Goal: Task Accomplishment & Management: Complete application form

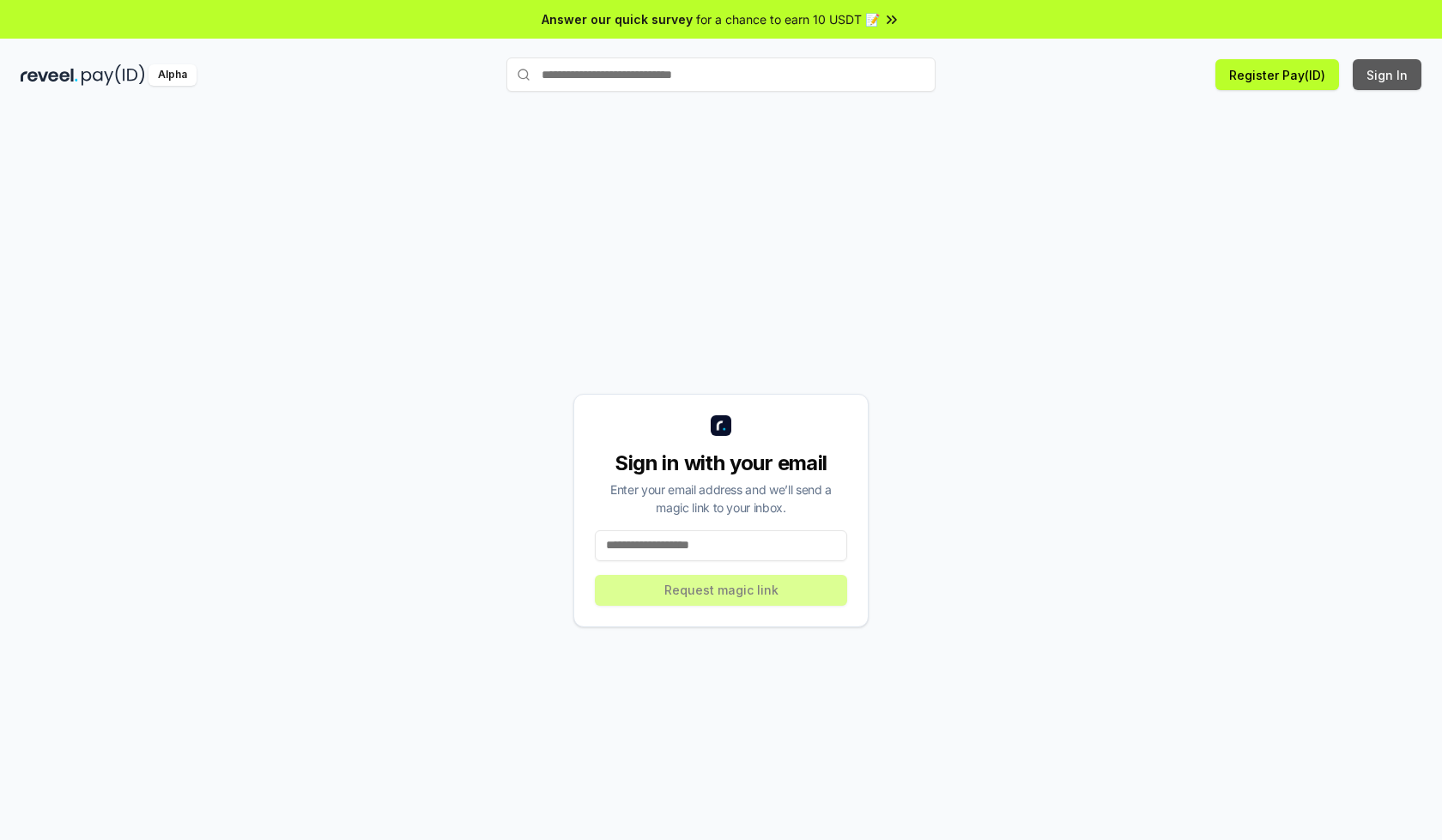
click at [1389, 74] on button "Sign In" at bounding box center [1388, 74] width 69 height 31
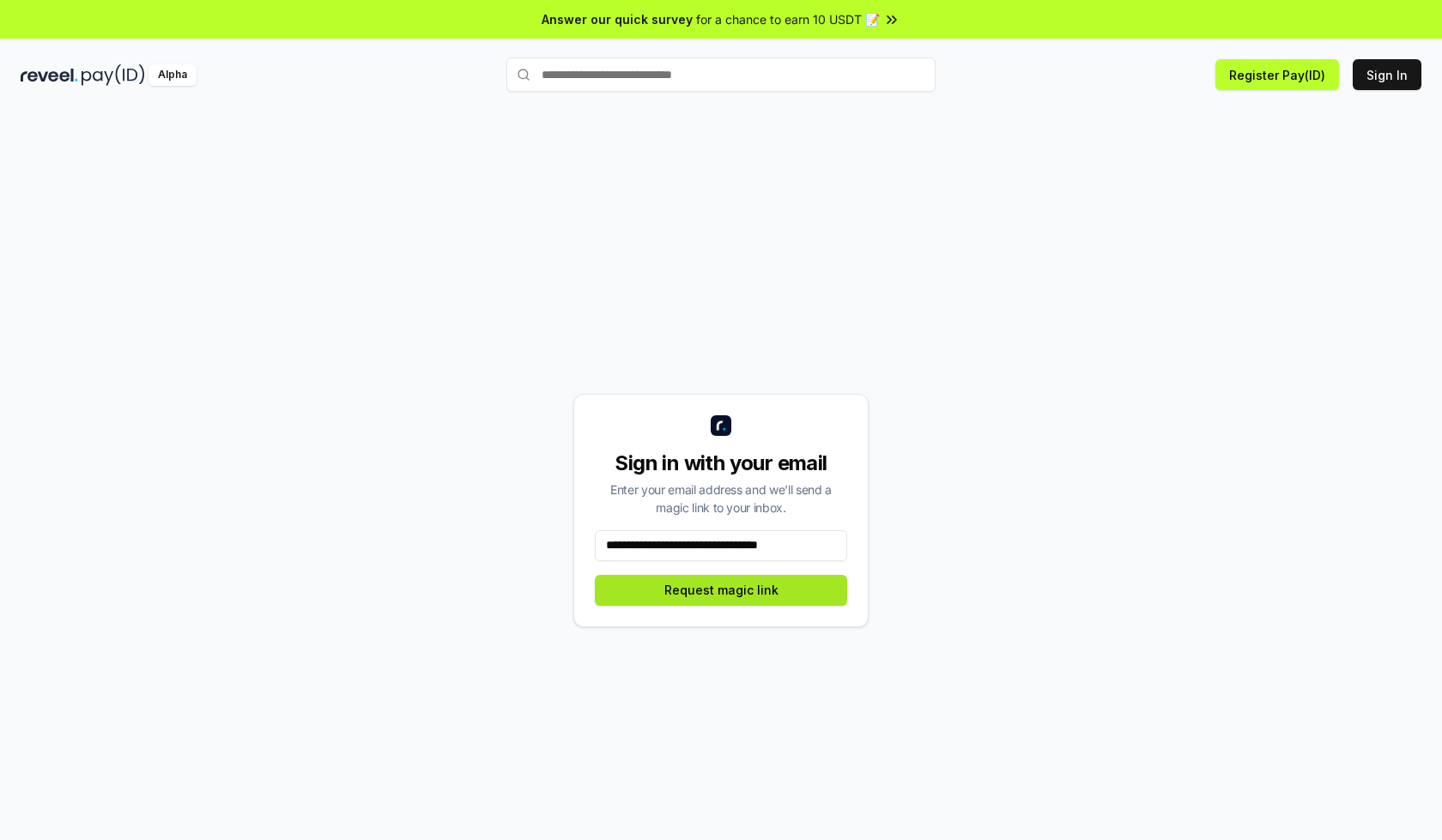
type input "**********"
click at [721, 590] on button "Request magic link" at bounding box center [721, 590] width 252 height 31
